Goal: Task Accomplishment & Management: Use online tool/utility

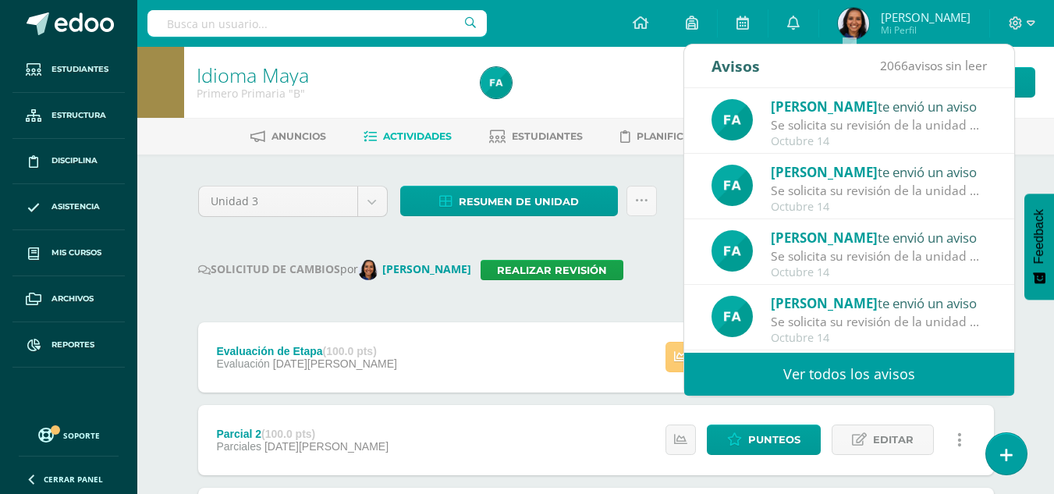
click at [868, 144] on div "Octubre 14" at bounding box center [879, 141] width 217 height 13
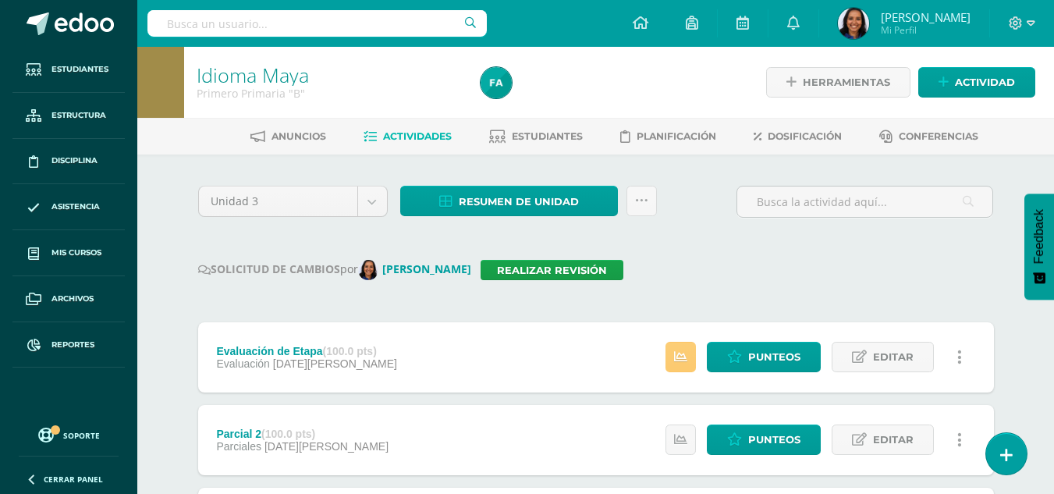
click at [243, 20] on input "text" at bounding box center [316, 23] width 339 height 27
click at [491, 80] on img at bounding box center [495, 82] width 31 height 31
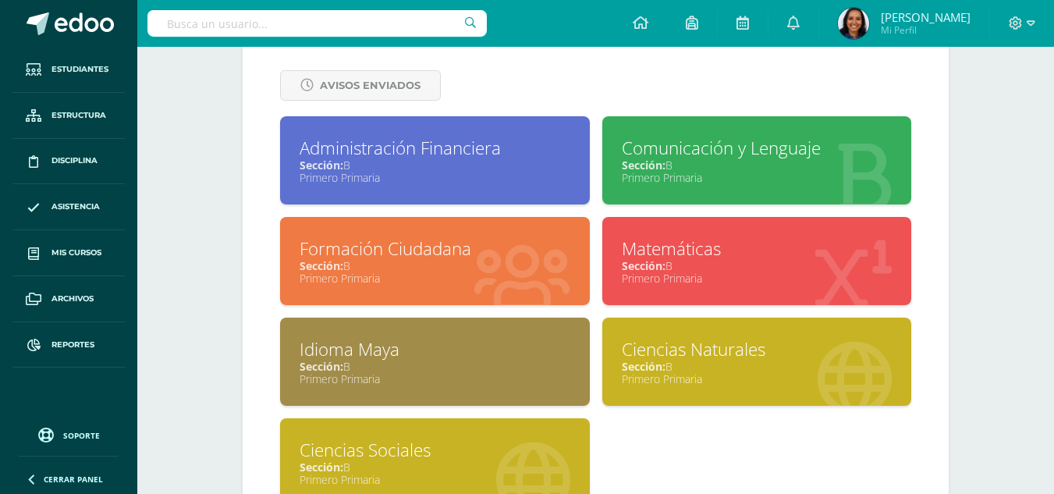
scroll to position [671, 0]
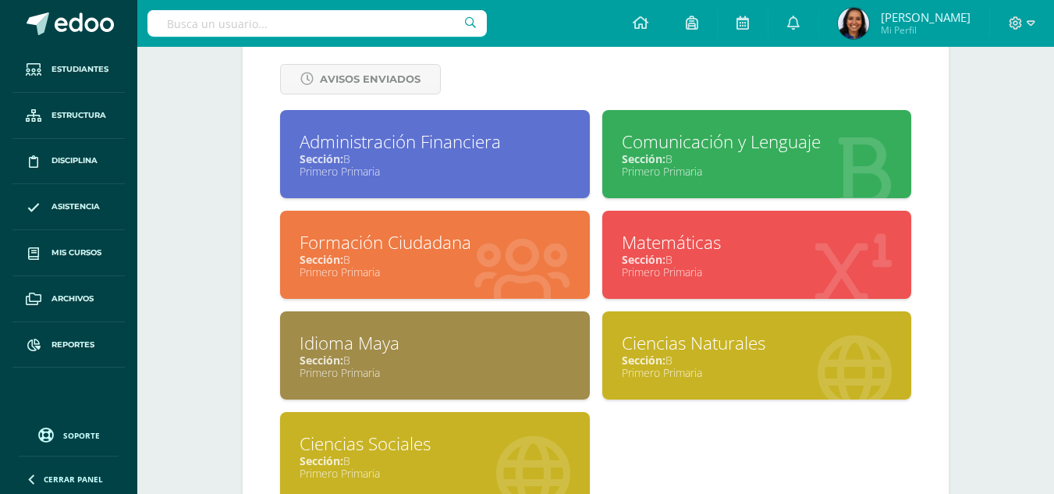
click at [646, 373] on div "Primero Primaria" at bounding box center [757, 372] width 271 height 15
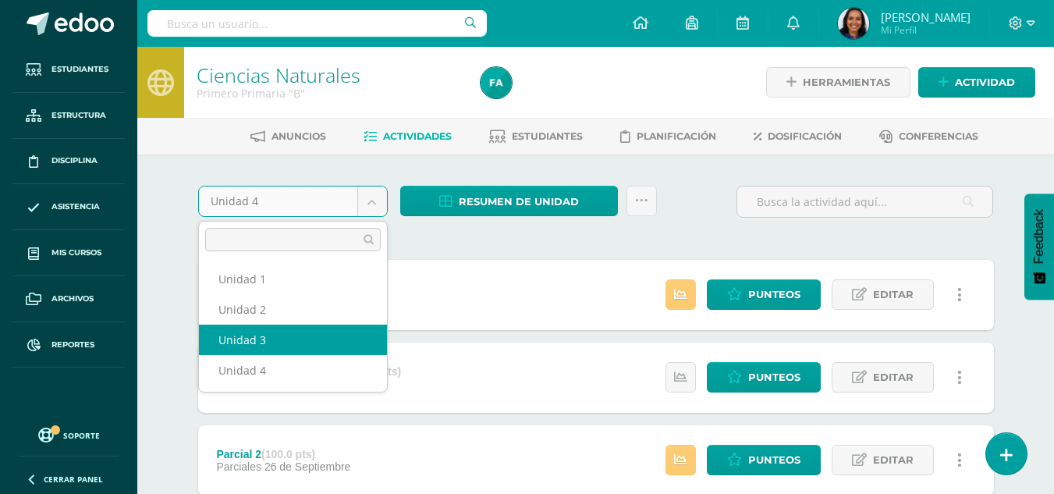
select select "Unidad 3"
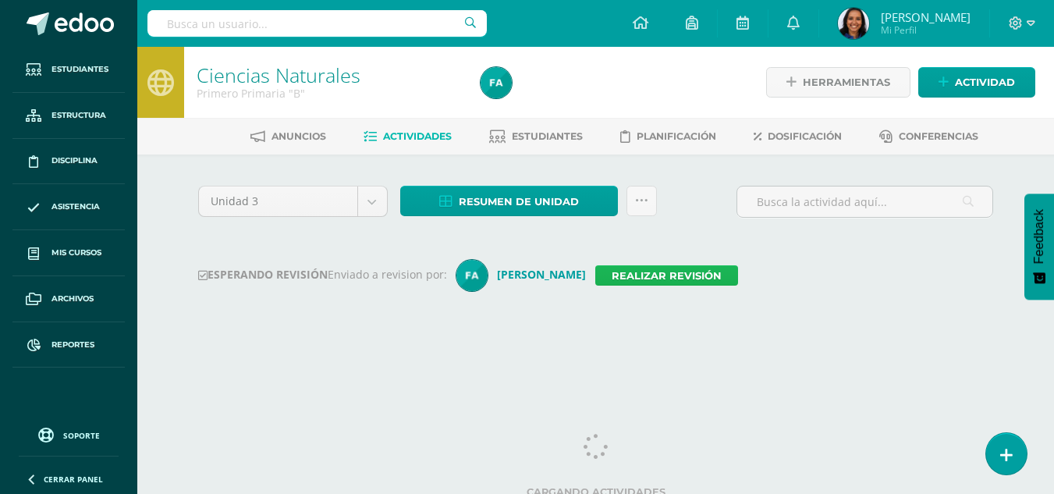
click at [595, 281] on link "Realizar revisión" at bounding box center [666, 275] width 143 height 20
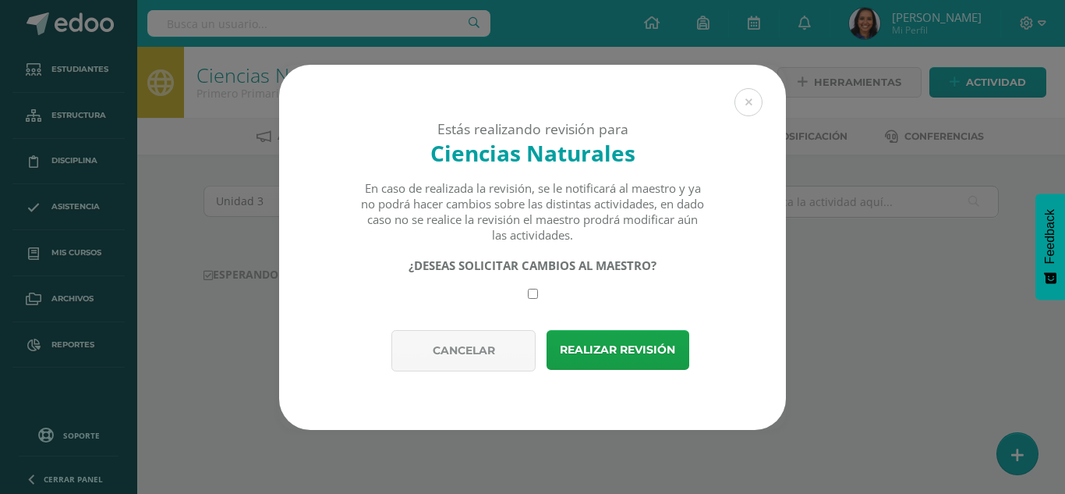
click at [535, 295] on input "checkbox" at bounding box center [533, 294] width 10 height 10
checkbox input "true"
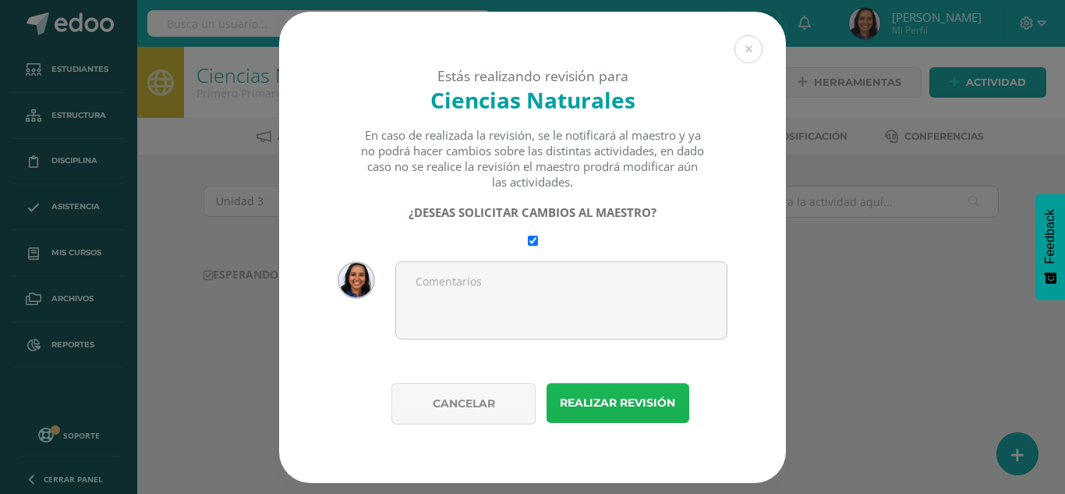
click at [620, 388] on button "Realizar revisión" at bounding box center [618, 403] width 143 height 40
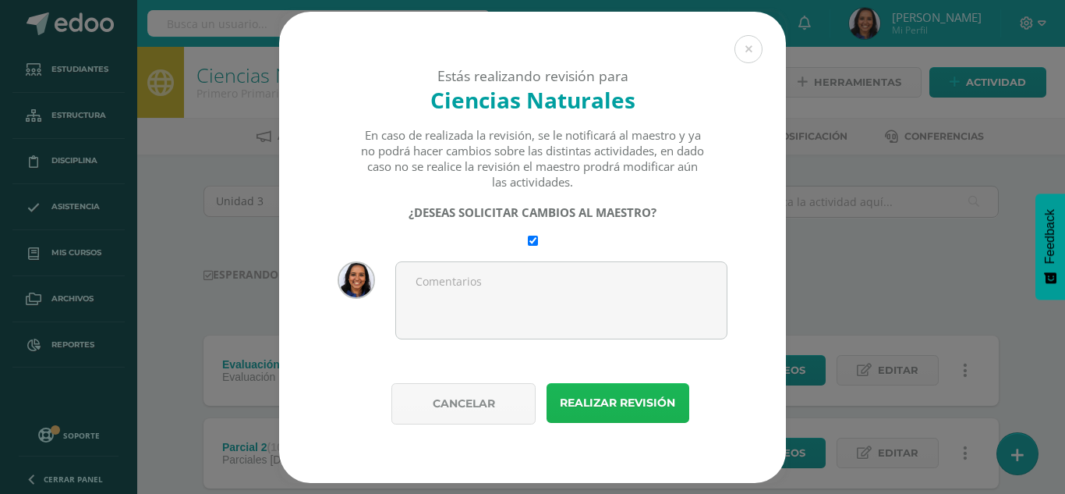
click at [623, 409] on button "Realizar revisión" at bounding box center [618, 403] width 143 height 40
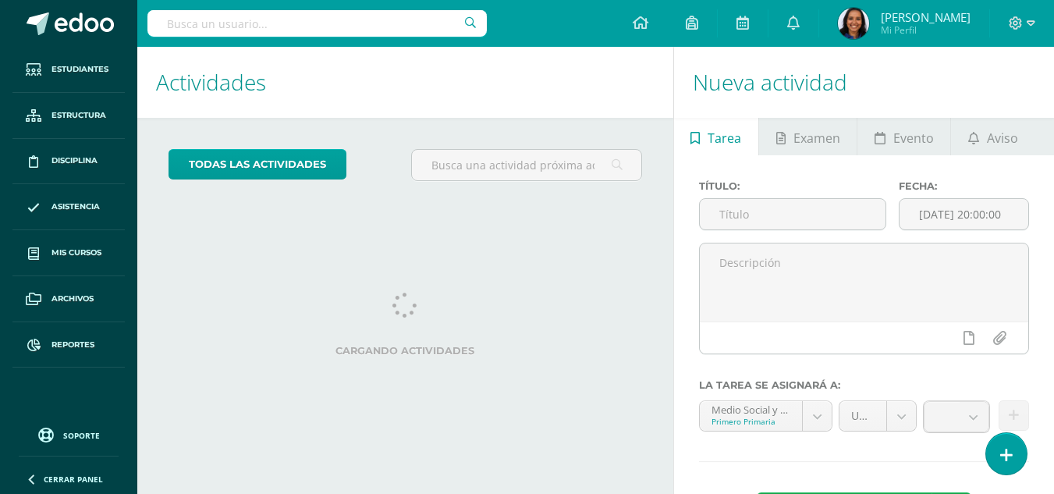
click at [97, 346] on link "Reportes" at bounding box center [68, 345] width 112 height 46
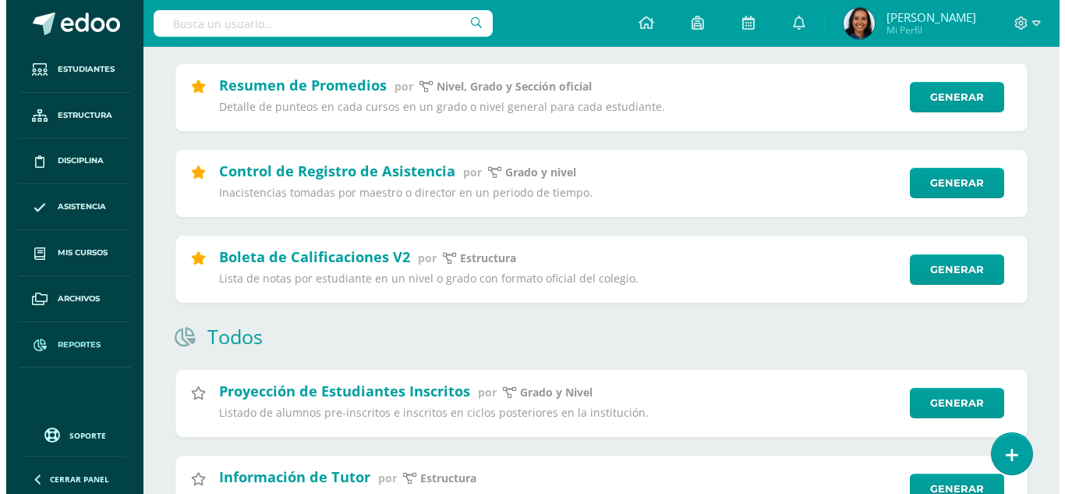
scroll to position [262, 0]
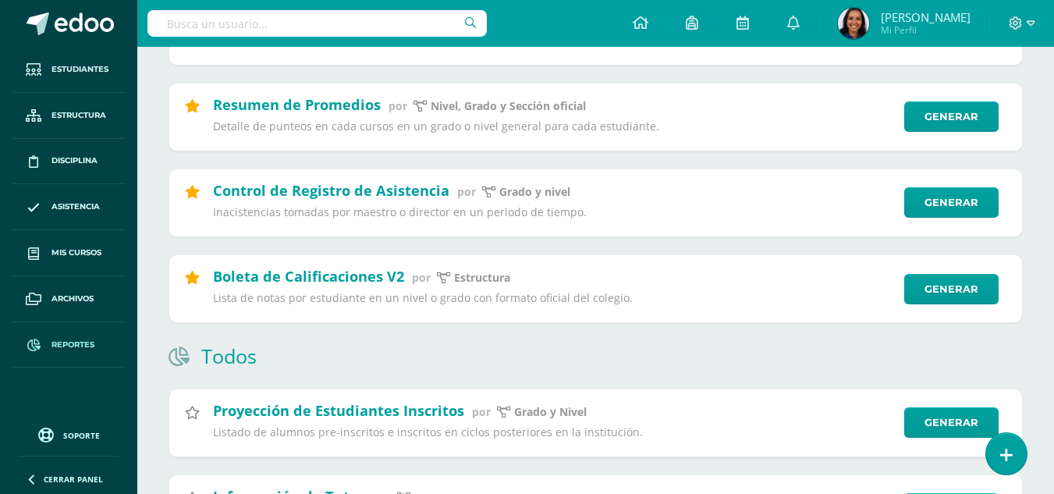
drag, startPoint x: 1065, startPoint y: 36, endPoint x: 1065, endPoint y: 56, distance: 20.3
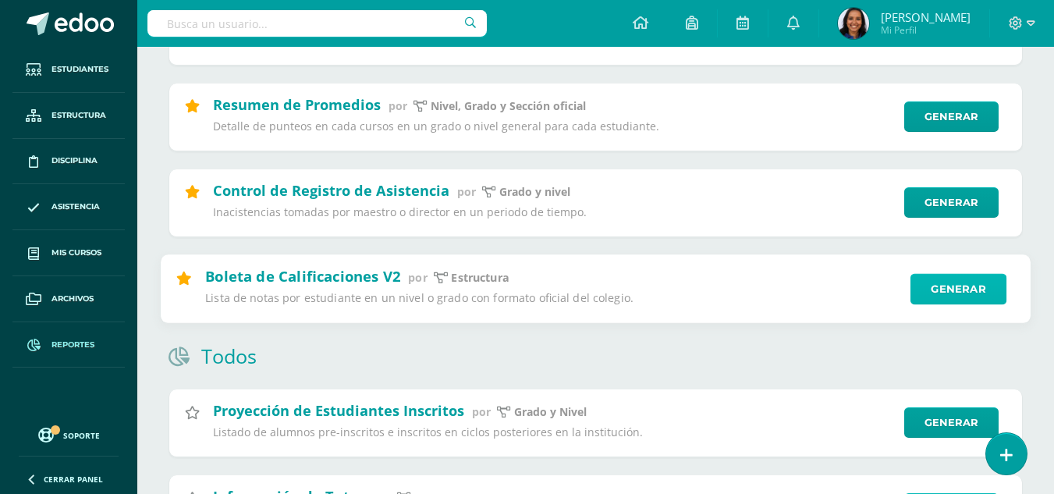
click at [953, 293] on link "Generar" at bounding box center [958, 288] width 96 height 31
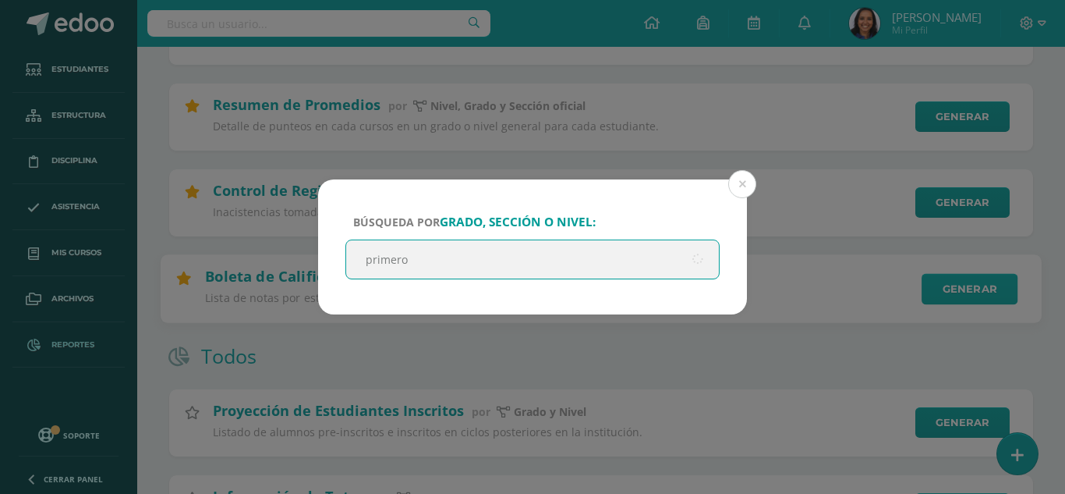
type input "primero"
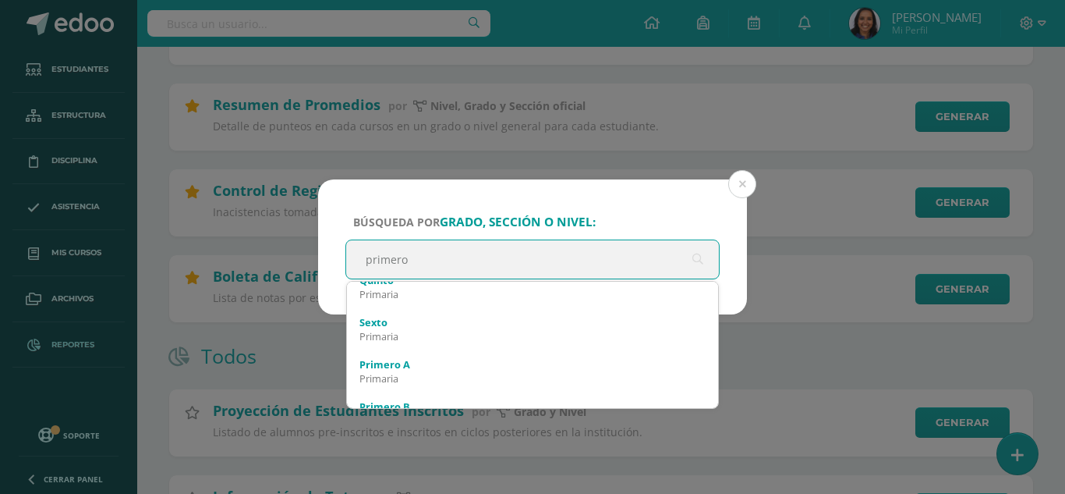
scroll to position [453, 0]
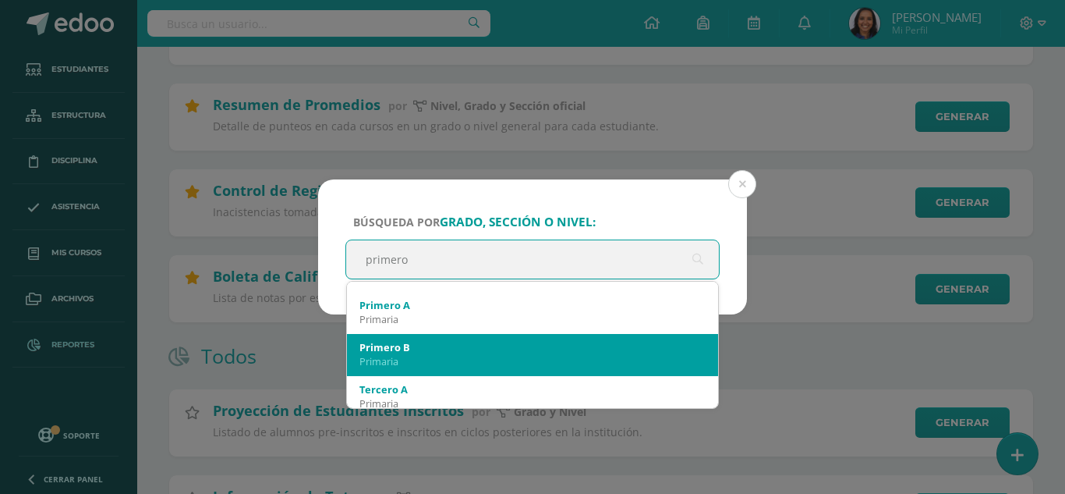
click at [546, 354] on div "Primaria" at bounding box center [533, 361] width 346 height 14
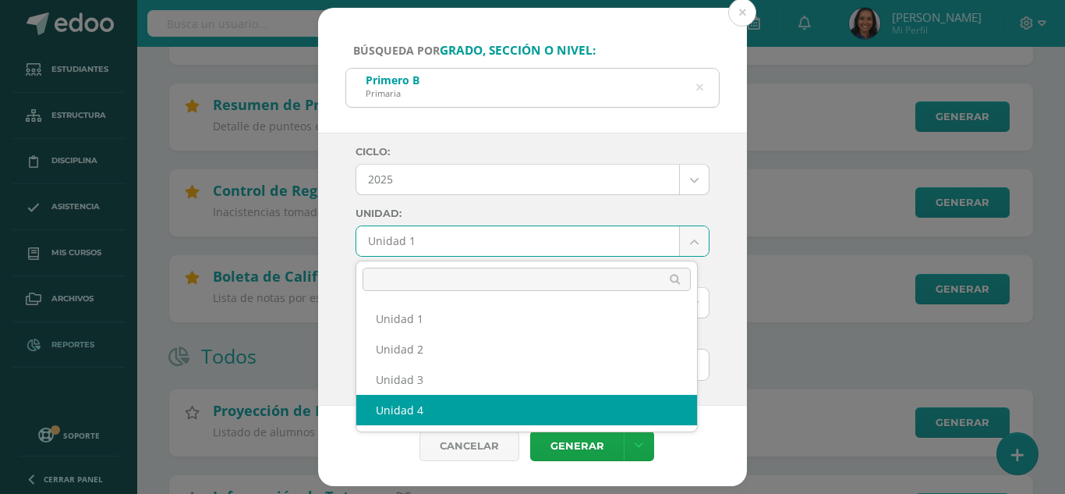
select select "Unidad 4"
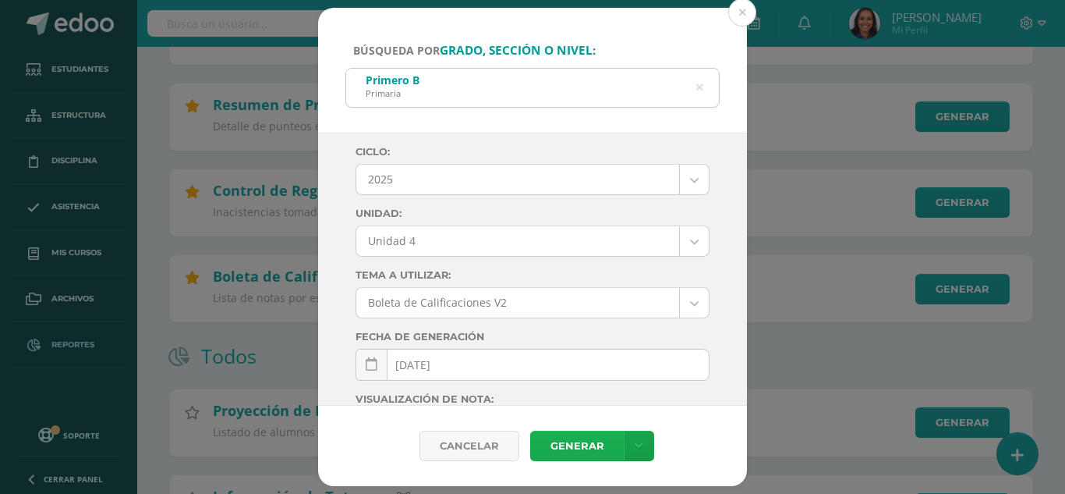
click at [586, 444] on link "Generar" at bounding box center [577, 446] width 94 height 30
